Goal: Information Seeking & Learning: Check status

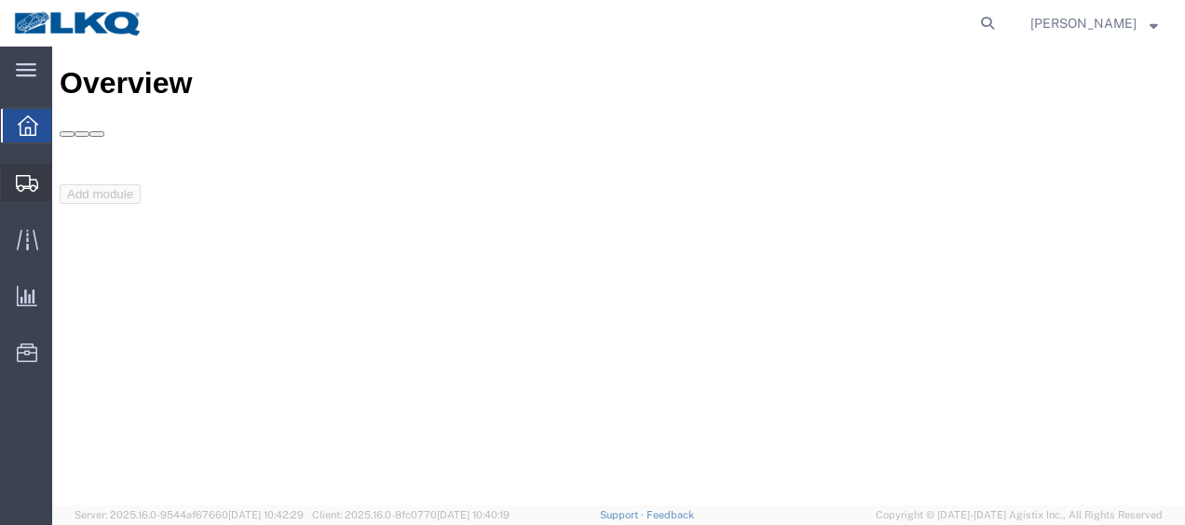
click at [0, 0] on span "Shipment Manager" at bounding box center [0, 0] width 0 height 0
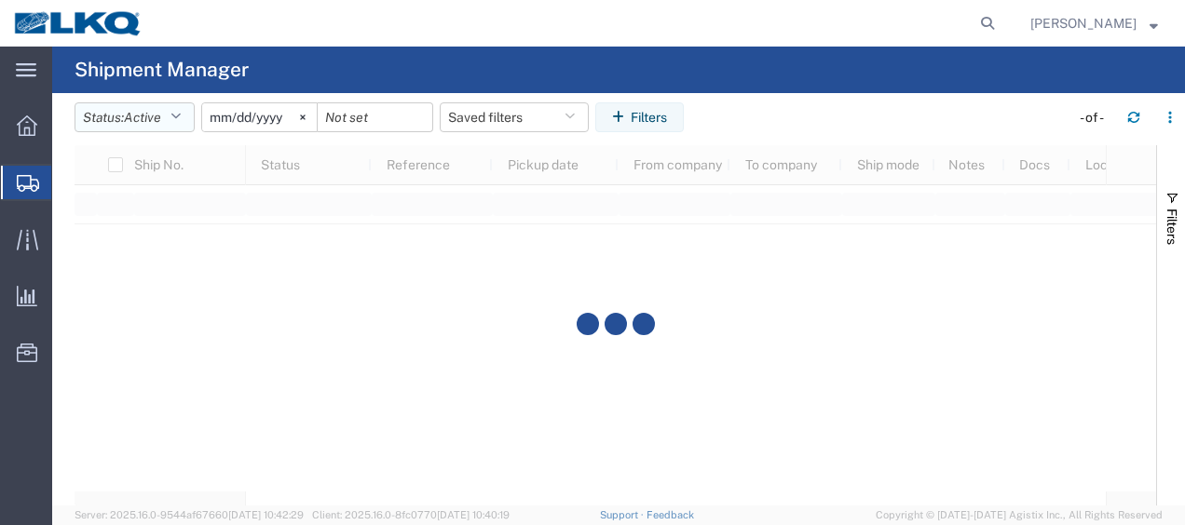
click at [181, 115] on icon "button" at bounding box center [175, 117] width 10 height 13
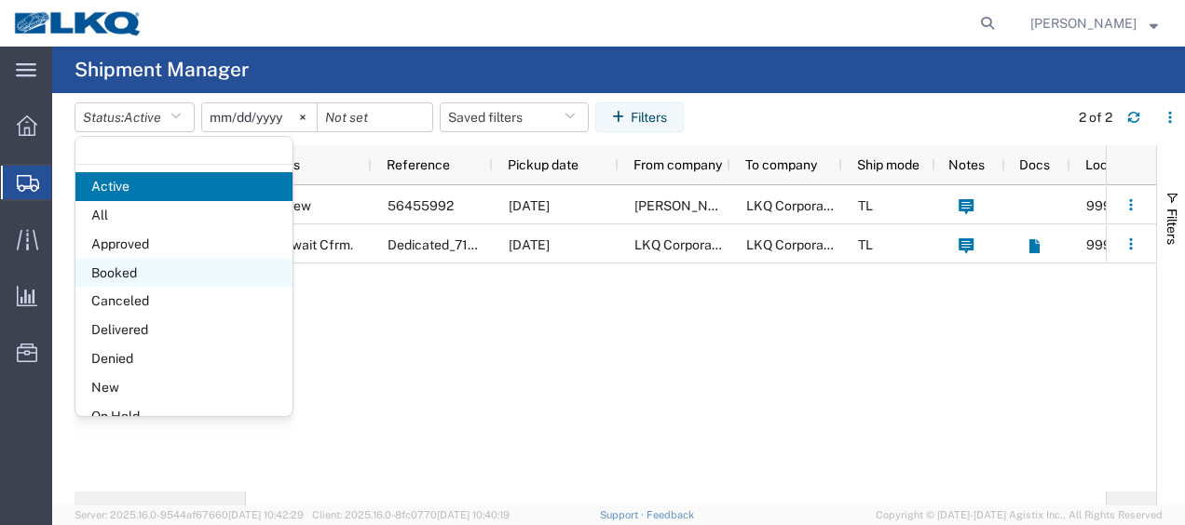
click at [152, 261] on span "Booked" at bounding box center [183, 273] width 217 height 29
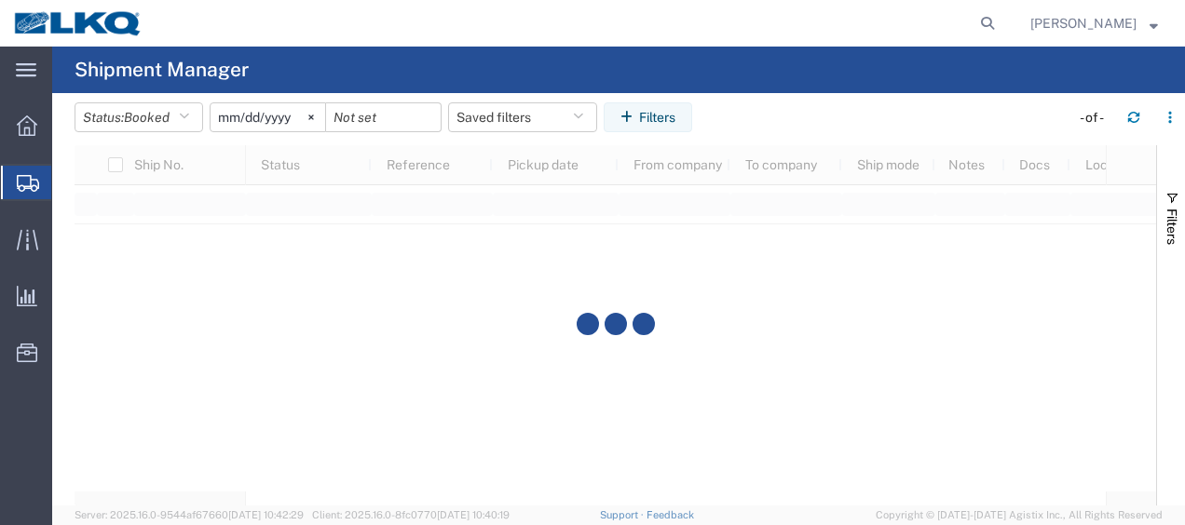
click at [229, 108] on input "[DATE]" at bounding box center [268, 117] width 115 height 28
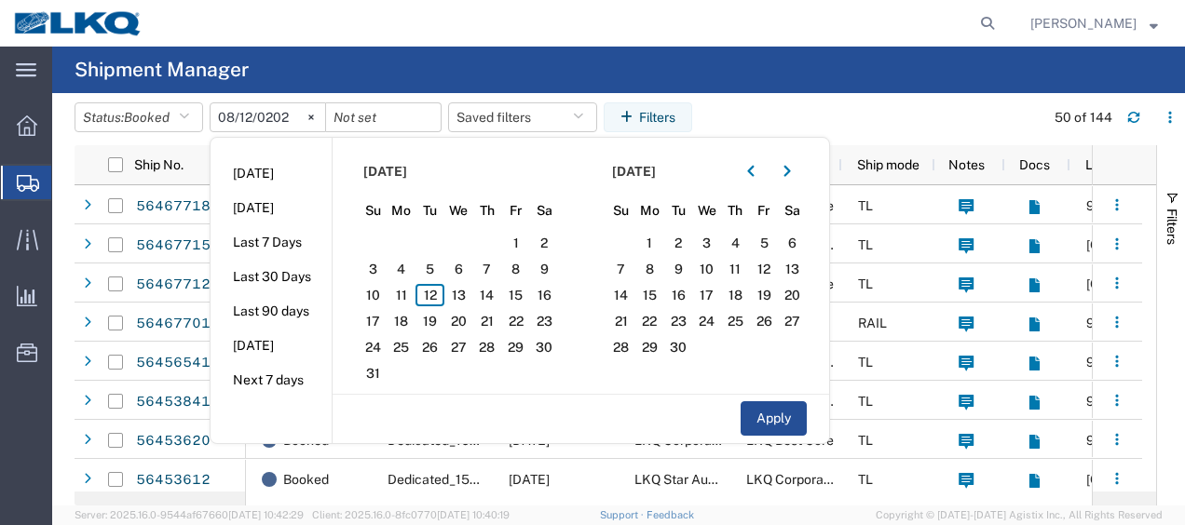
type input "[DATE]"
click at [440, 287] on span "12" at bounding box center [429, 295] width 29 height 22
click at [455, 289] on span "13" at bounding box center [458, 295] width 29 height 22
click at [785, 425] on button "Apply" at bounding box center [774, 418] width 66 height 34
type input "[DATE]"
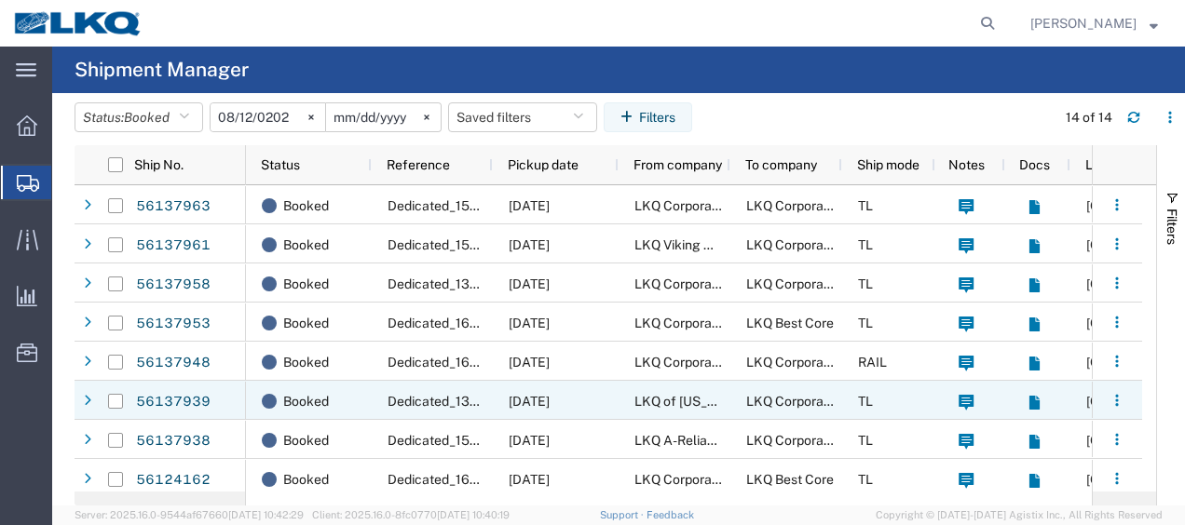
scroll to position [240, 0]
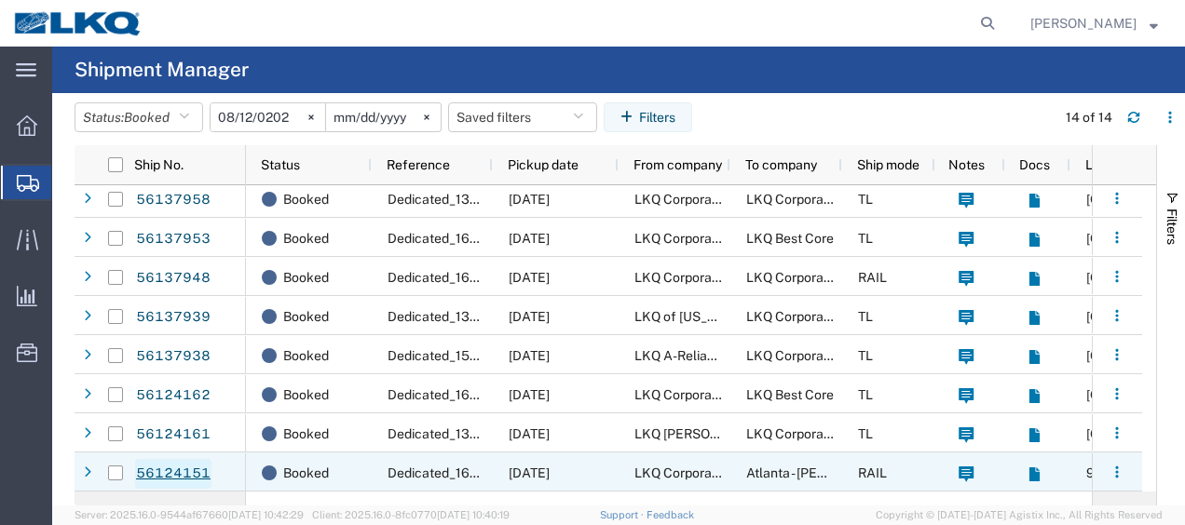
click at [182, 470] on link "56124151" at bounding box center [173, 474] width 76 height 30
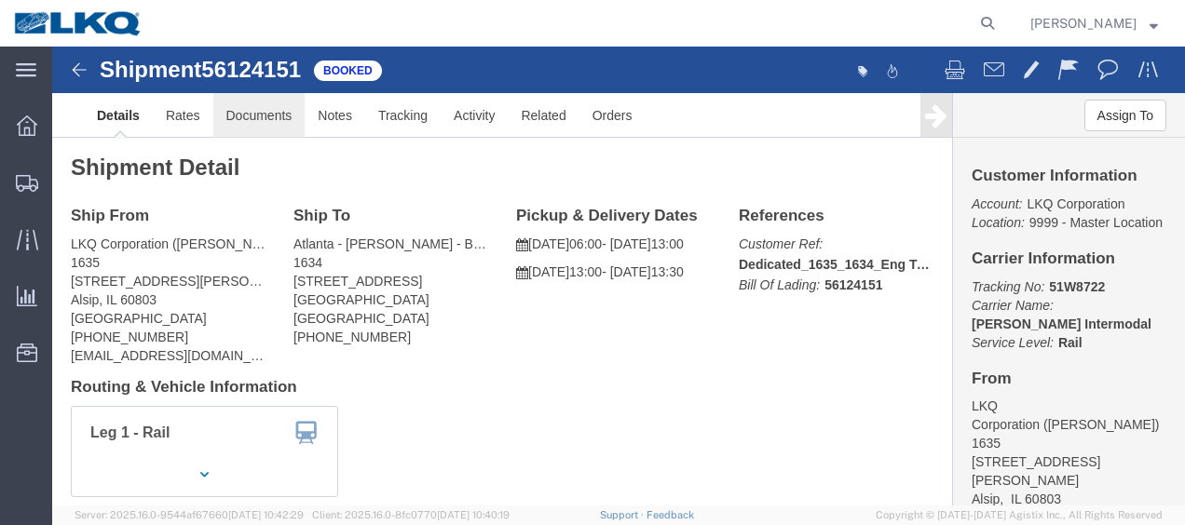
click link "Documents"
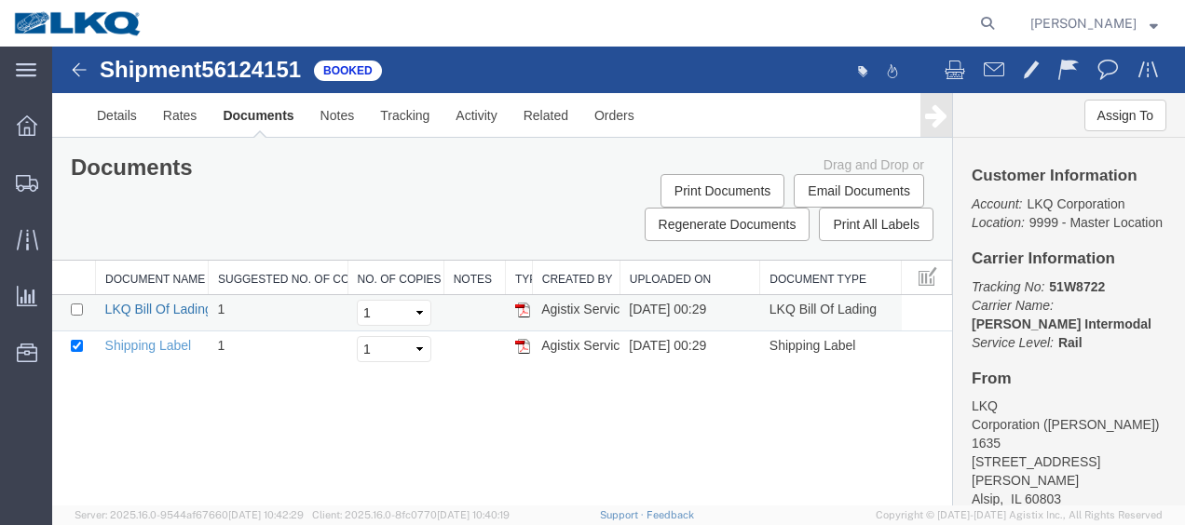
click at [145, 306] on link "LKQ Bill Of Lading" at bounding box center [158, 309] width 107 height 15
click at [71, 74] on img at bounding box center [79, 70] width 22 height 22
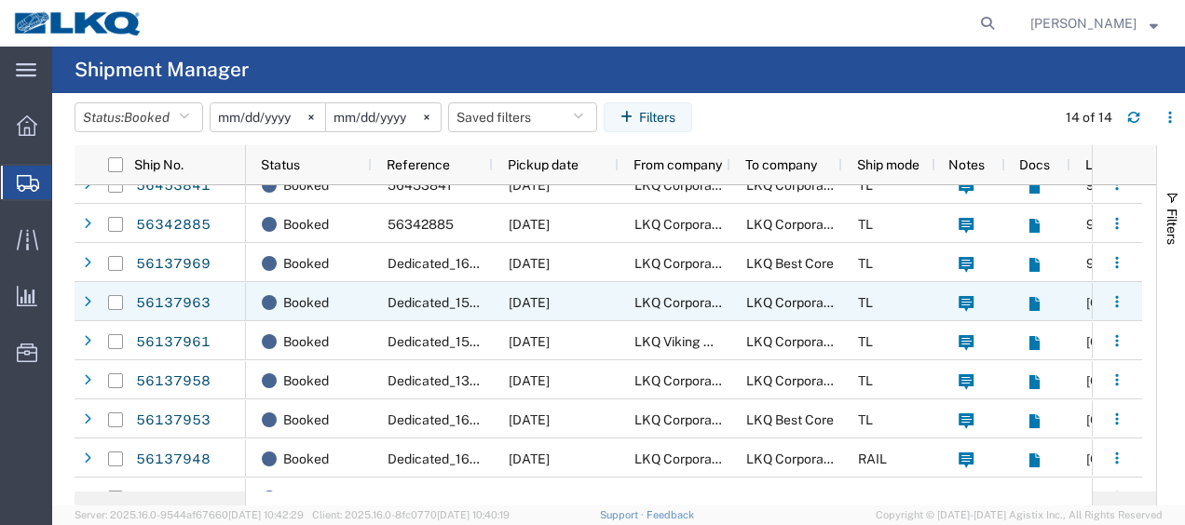
scroll to position [240, 0]
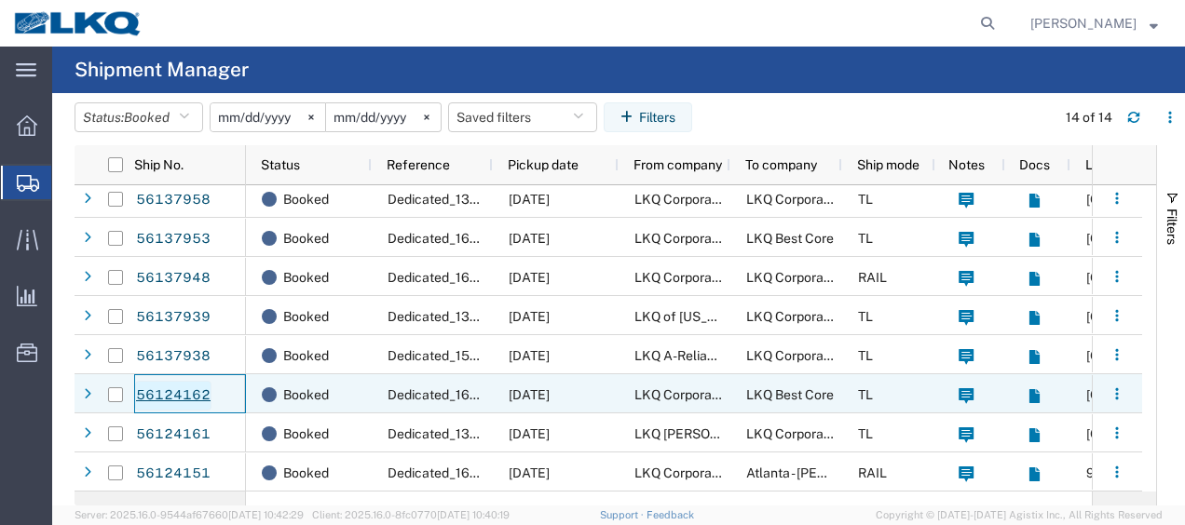
click at [194, 393] on link "56124162" at bounding box center [173, 396] width 76 height 30
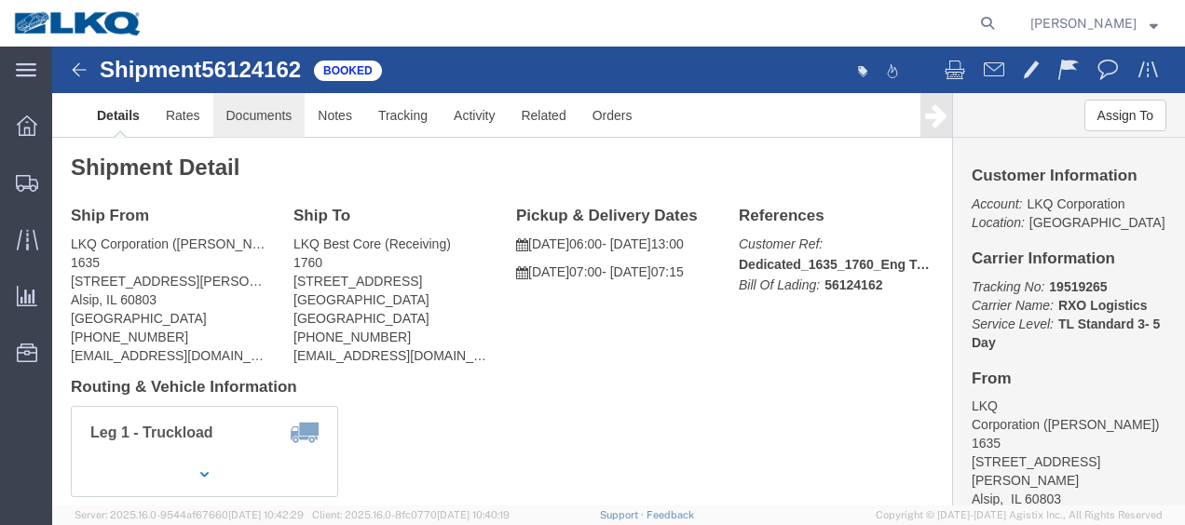
click link "Documents"
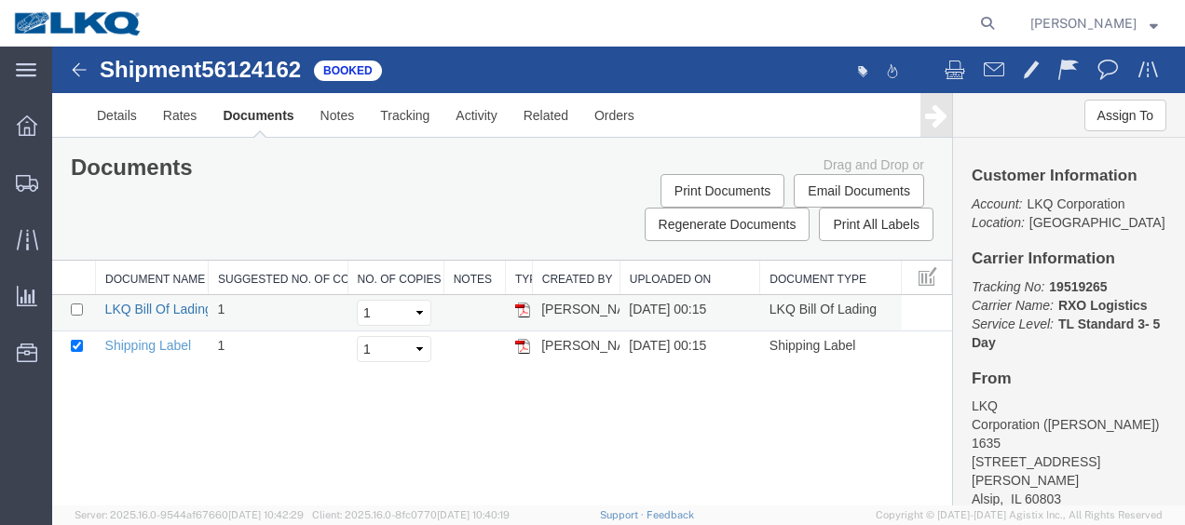
click at [143, 309] on link "LKQ Bill Of Lading" at bounding box center [158, 309] width 107 height 15
click at [80, 69] on img at bounding box center [79, 70] width 22 height 22
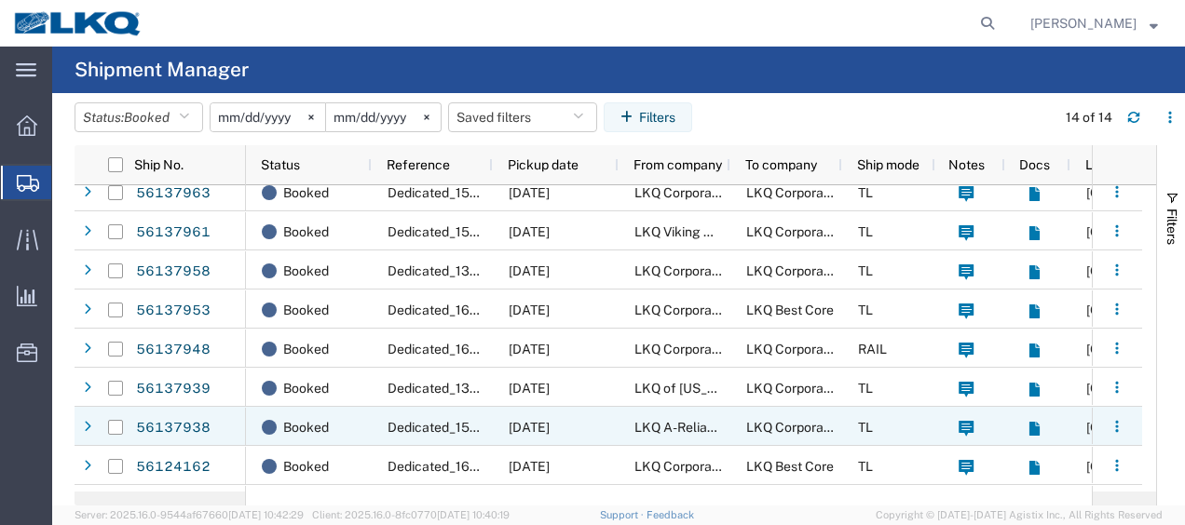
scroll to position [240, 0]
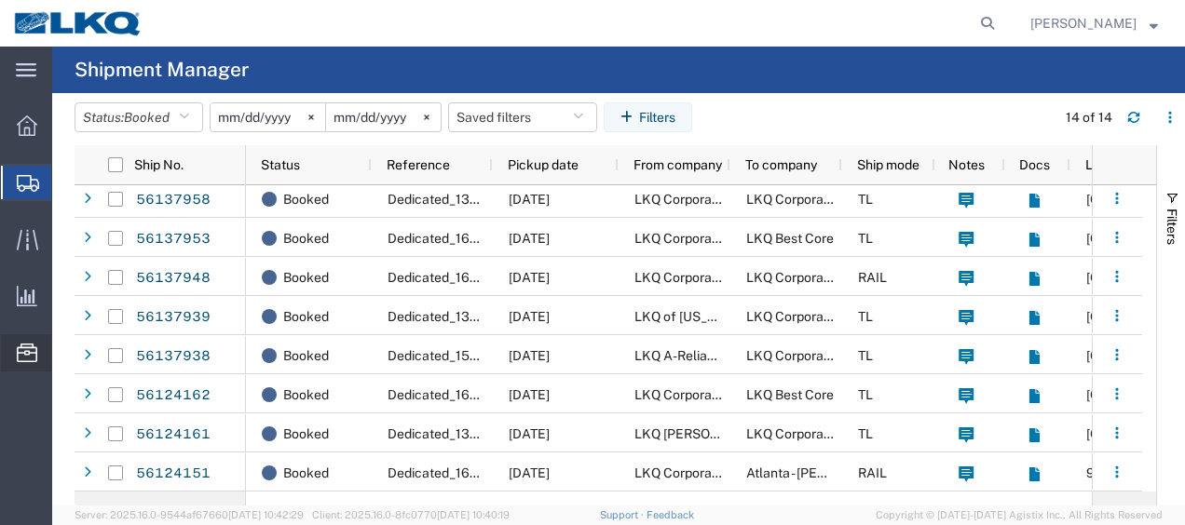
click at [0, 0] on span "Location Appointment" at bounding box center [0, 0] width 0 height 0
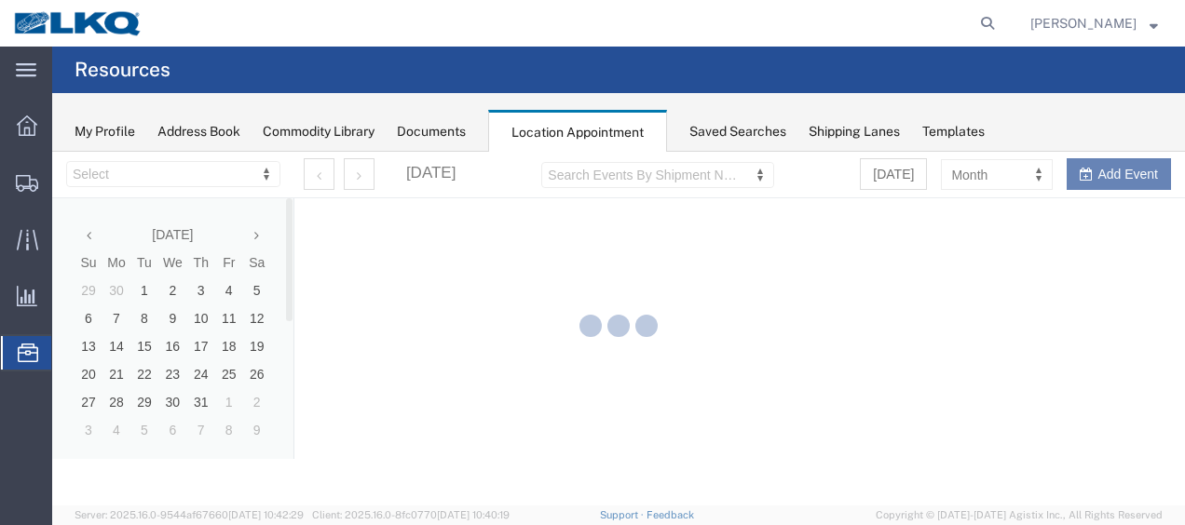
select select "27578"
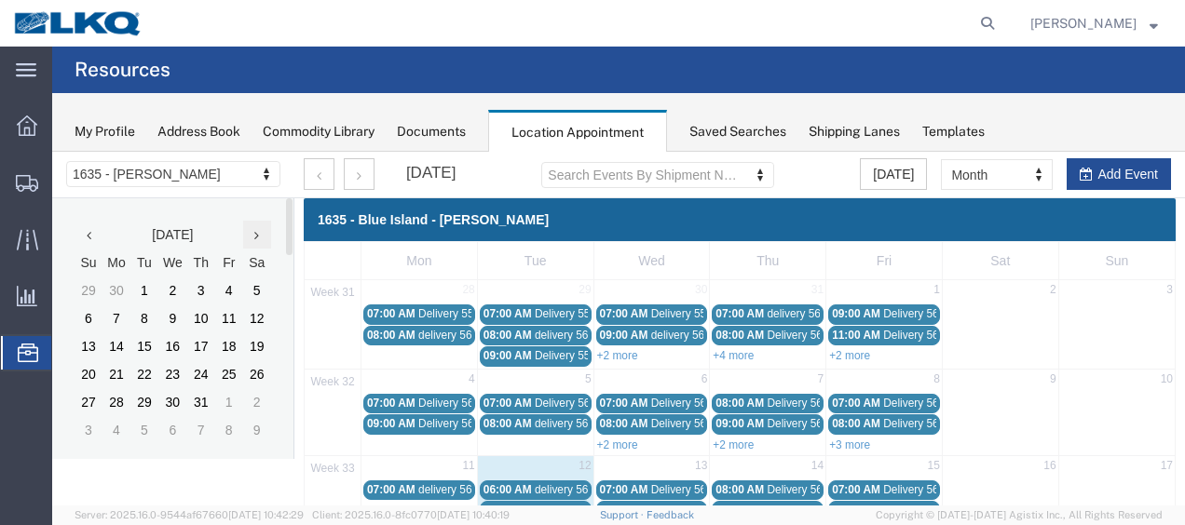
click at [254, 234] on icon at bounding box center [256, 235] width 5 height 13
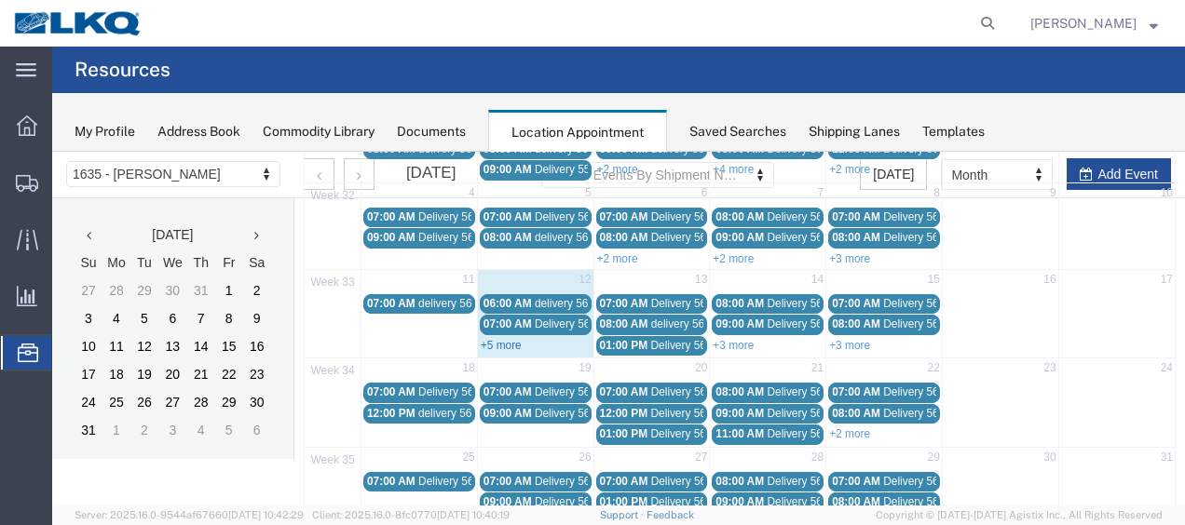
click at [501, 340] on link "+5 more" at bounding box center [501, 345] width 41 height 13
